Goal: Check status: Check status

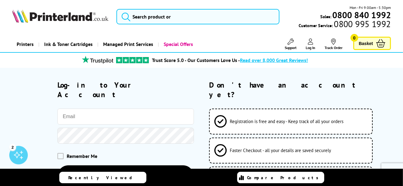
click at [92, 109] on input "email" at bounding box center [125, 117] width 136 height 16
type input "[PERSON_NAME][EMAIL_ADDRESS][PERSON_NAME][DOMAIN_NAME]"
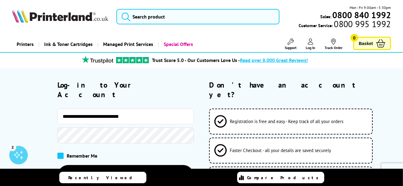
click at [59, 153] on span at bounding box center [60, 156] width 6 height 6
click at [59, 154] on input "checkbox" at bounding box center [59, 154] width 0 height 0
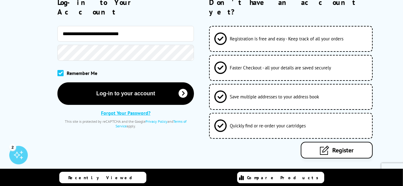
scroll to position [93, 0]
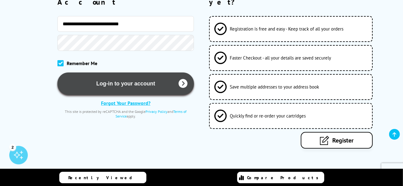
click at [131, 76] on button "Log-in to your account" at bounding box center [125, 84] width 136 height 23
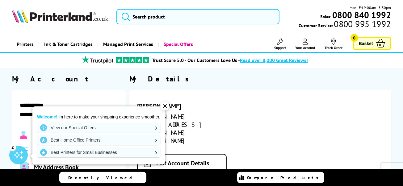
click at [204, 88] on div "My Details [PERSON_NAME] [PERSON_NAME][EMAIL_ADDRESS][PERSON_NAME][DOMAIN_NAME]…" at bounding box center [259, 153] width 261 height 159
click at [165, 106] on div "✕" at bounding box center [164, 106] width 9 height 9
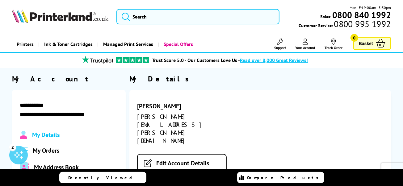
click at [51, 148] on span "My Orders" at bounding box center [46, 151] width 27 height 8
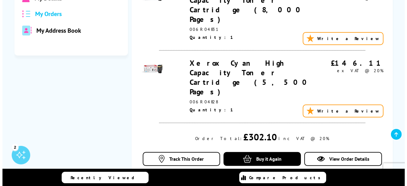
scroll to position [185, 0]
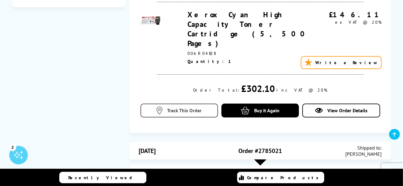
click at [176, 107] on span "Track This Order" at bounding box center [184, 110] width 35 height 6
click at [181, 107] on span "Track This Order" at bounding box center [184, 110] width 35 height 6
click at [350, 107] on span "View Order Details" at bounding box center [347, 110] width 40 height 6
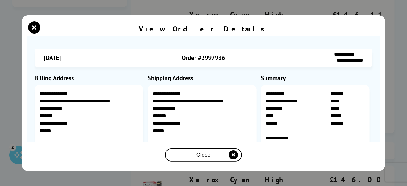
scroll to position [0, 0]
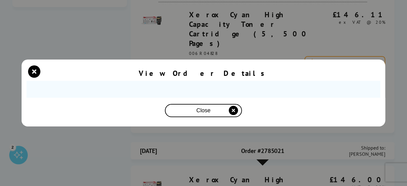
click at [231, 112] on icon "close modal" at bounding box center [233, 110] width 9 height 9
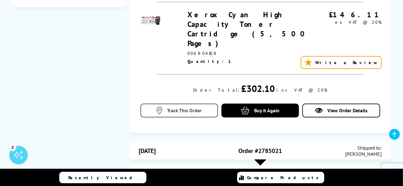
click at [187, 107] on span "Track This Order" at bounding box center [184, 110] width 35 height 6
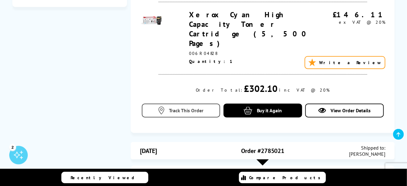
click at [0, 0] on div "View Order Details" at bounding box center [0, 0] width 0 height 0
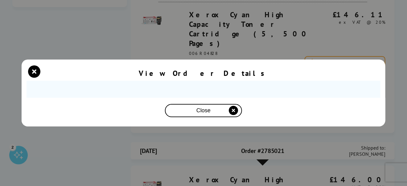
click at [232, 110] on icon "close modal" at bounding box center [233, 110] width 9 height 9
click at [35, 70] on icon "close modal" at bounding box center [34, 71] width 12 height 12
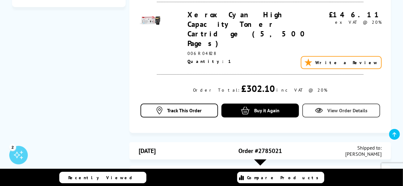
click at [334, 107] on span "View Order Details" at bounding box center [347, 110] width 40 height 6
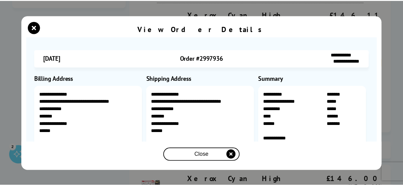
scroll to position [89, 0]
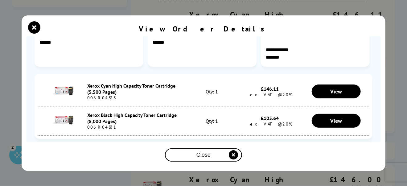
click at [233, 157] on icon "close modal" at bounding box center [233, 154] width 9 height 9
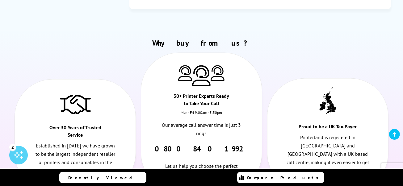
scroll to position [917, 0]
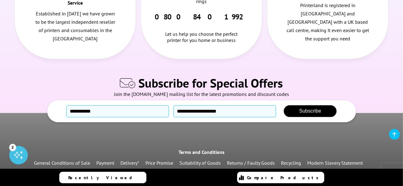
click at [132, 160] on link "Delivery*" at bounding box center [129, 163] width 19 height 6
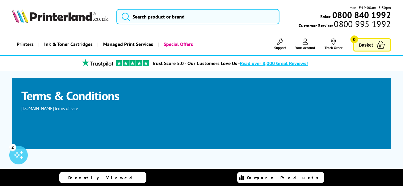
click at [305, 44] on icon at bounding box center [305, 42] width 6 height 6
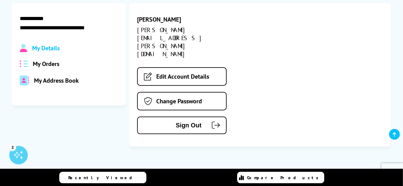
scroll to position [93, 0]
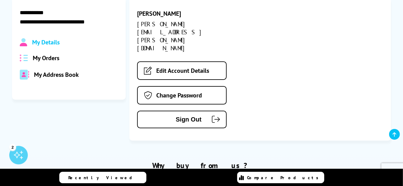
click at [51, 57] on span "My Orders" at bounding box center [46, 58] width 27 height 8
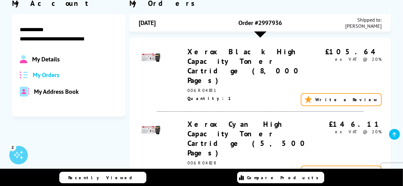
scroll to position [31, 0]
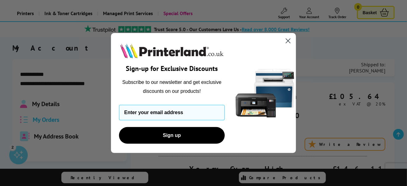
click at [288, 40] on circle "Close dialog" at bounding box center [288, 41] width 10 height 10
